Goal: Navigation & Orientation: Find specific page/section

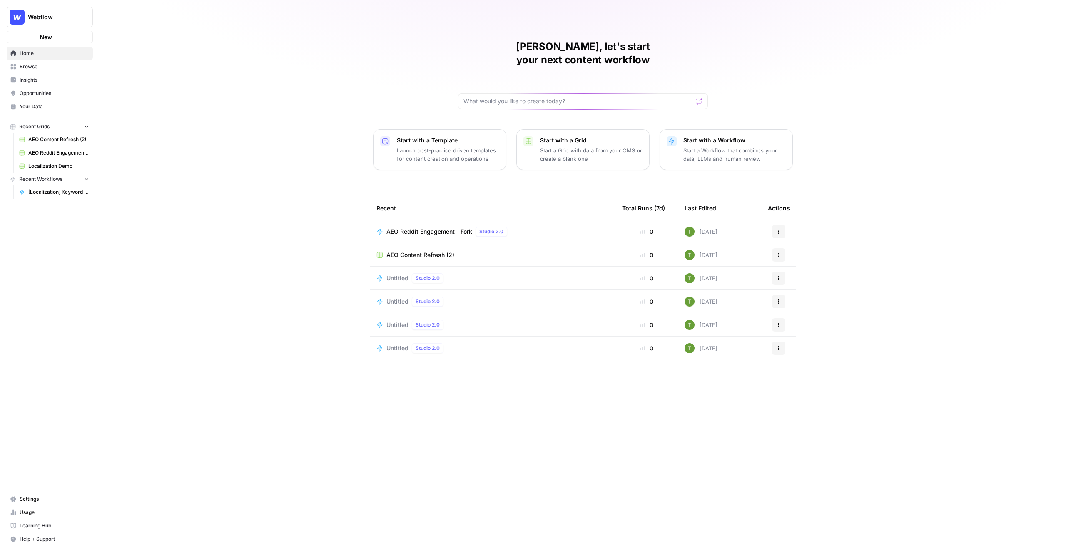
click at [37, 79] on span "Insights" at bounding box center [55, 79] width 70 height 7
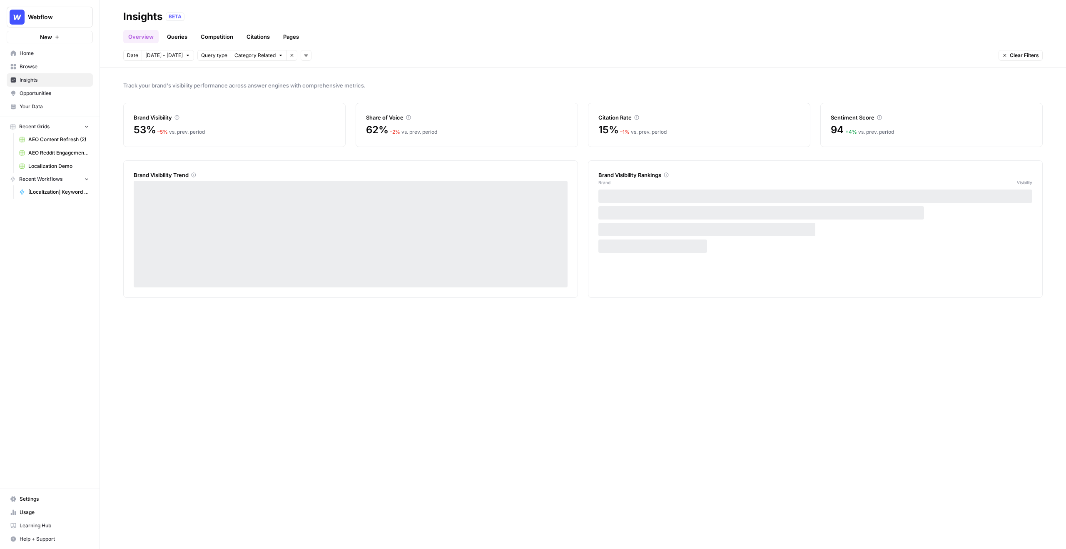
click at [290, 36] on link "Pages" at bounding box center [291, 36] width 26 height 13
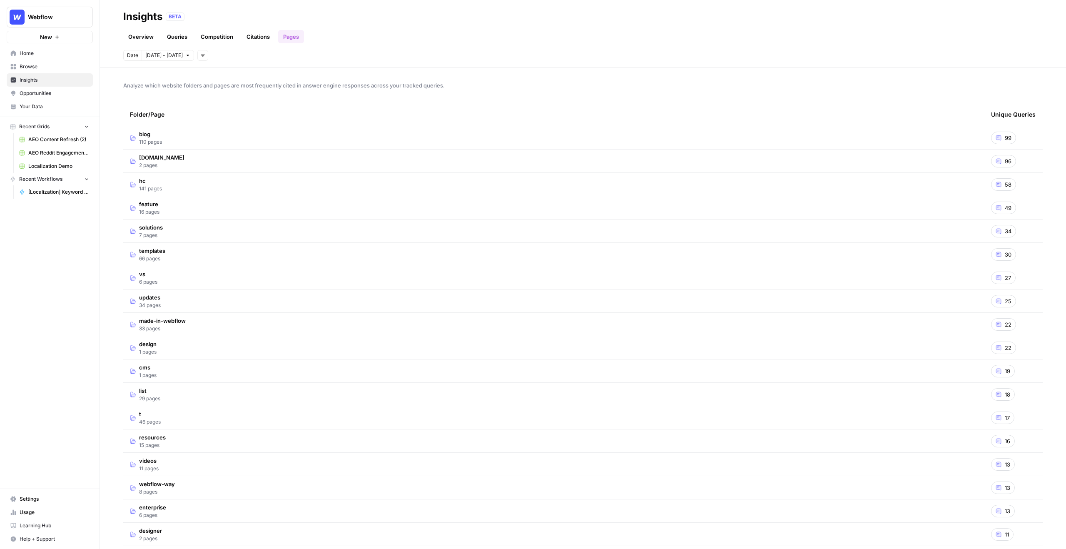
click at [30, 97] on link "Opportunities" at bounding box center [50, 93] width 86 height 13
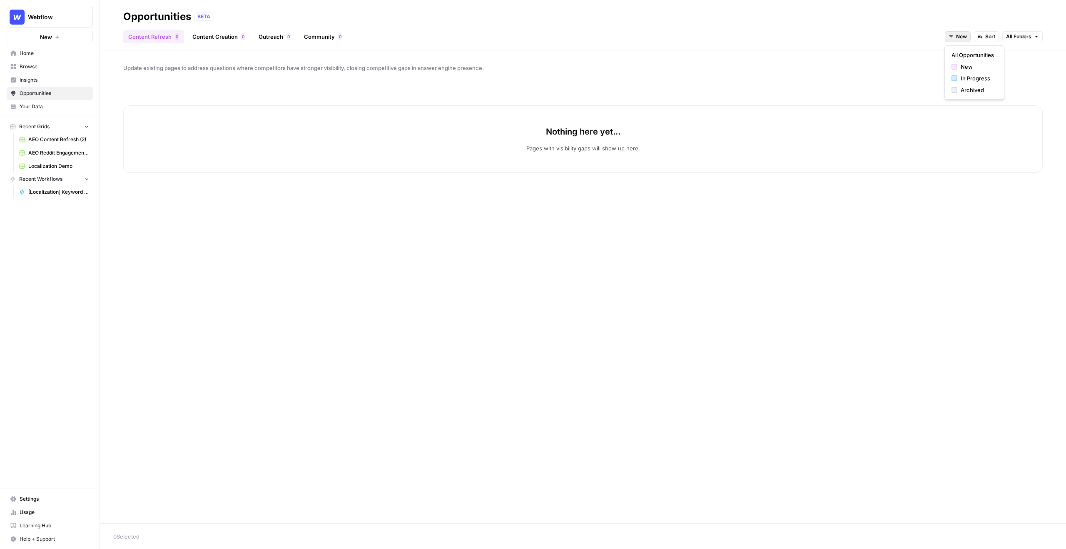
click at [958, 34] on span "New" at bounding box center [961, 36] width 11 height 7
click at [974, 56] on span "All Opportunities" at bounding box center [972, 55] width 42 height 8
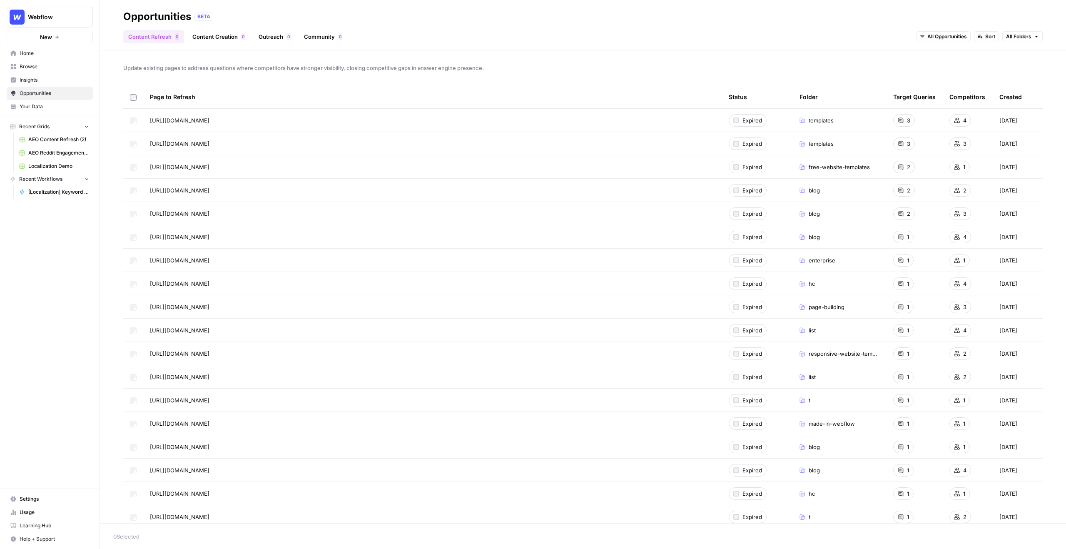
scroll to position [65, 0]
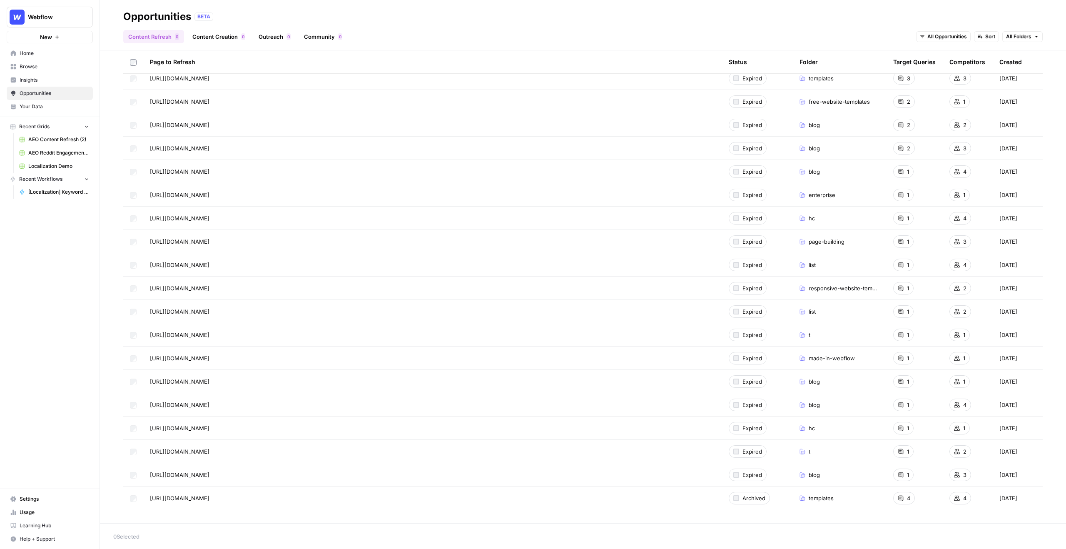
click at [28, 64] on span "Browse" at bounding box center [55, 66] width 70 height 7
